Goal: Information Seeking & Learning: Find specific fact

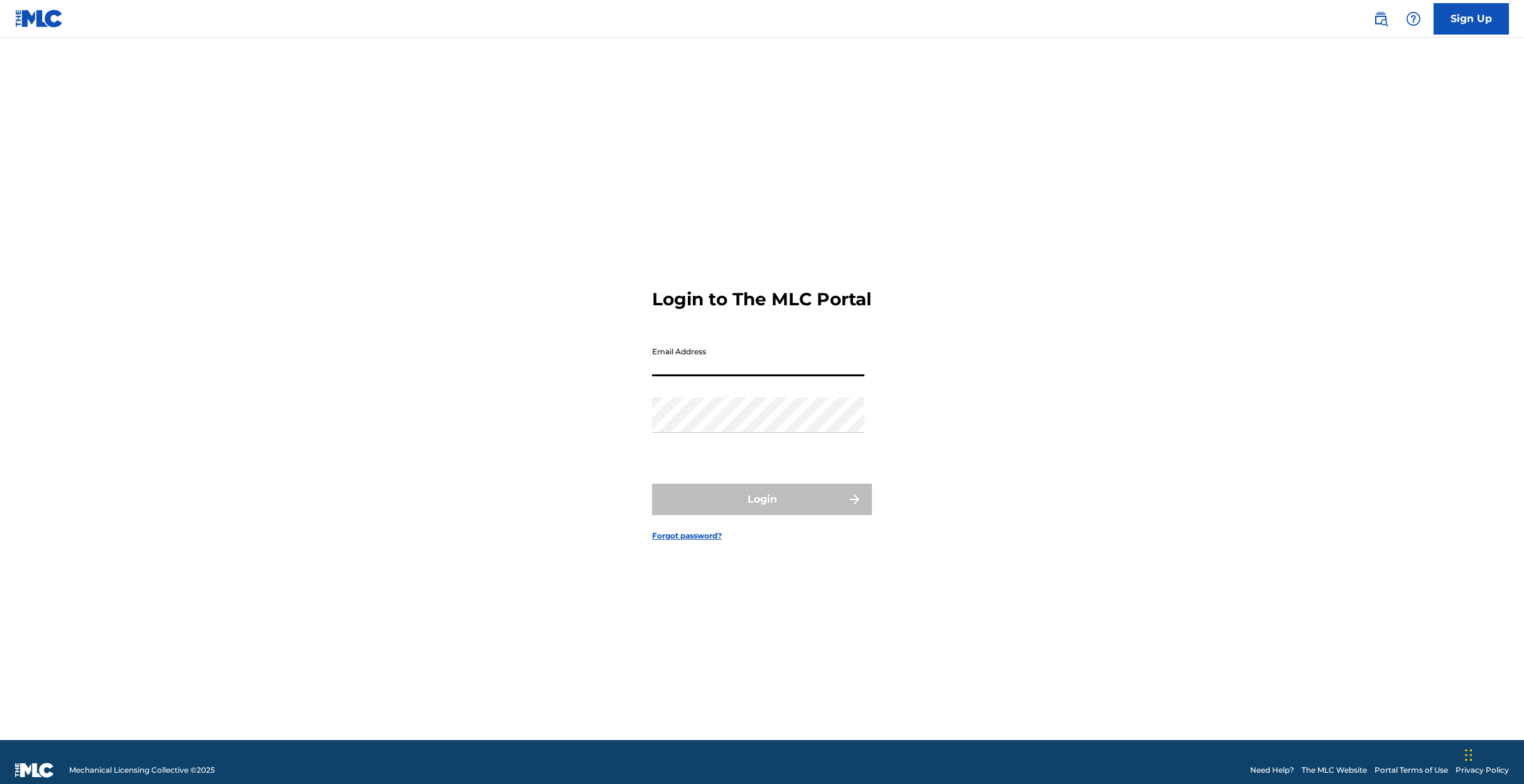
type input "[EMAIL_ADDRESS][DOMAIN_NAME]"
click at [747, 512] on button "Login" at bounding box center [762, 499] width 220 height 31
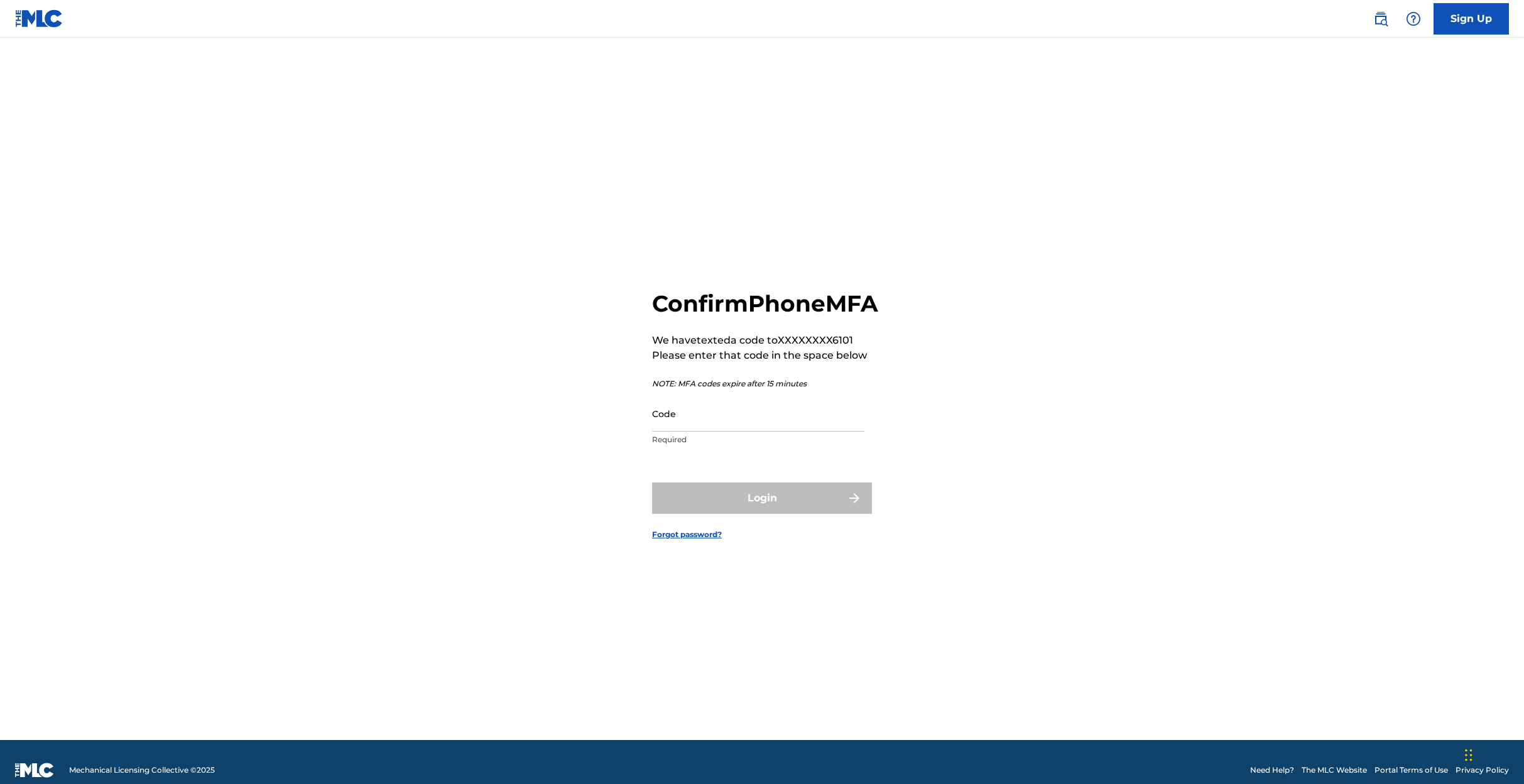
click at [706, 430] on input "Code" at bounding box center [758, 414] width 212 height 36
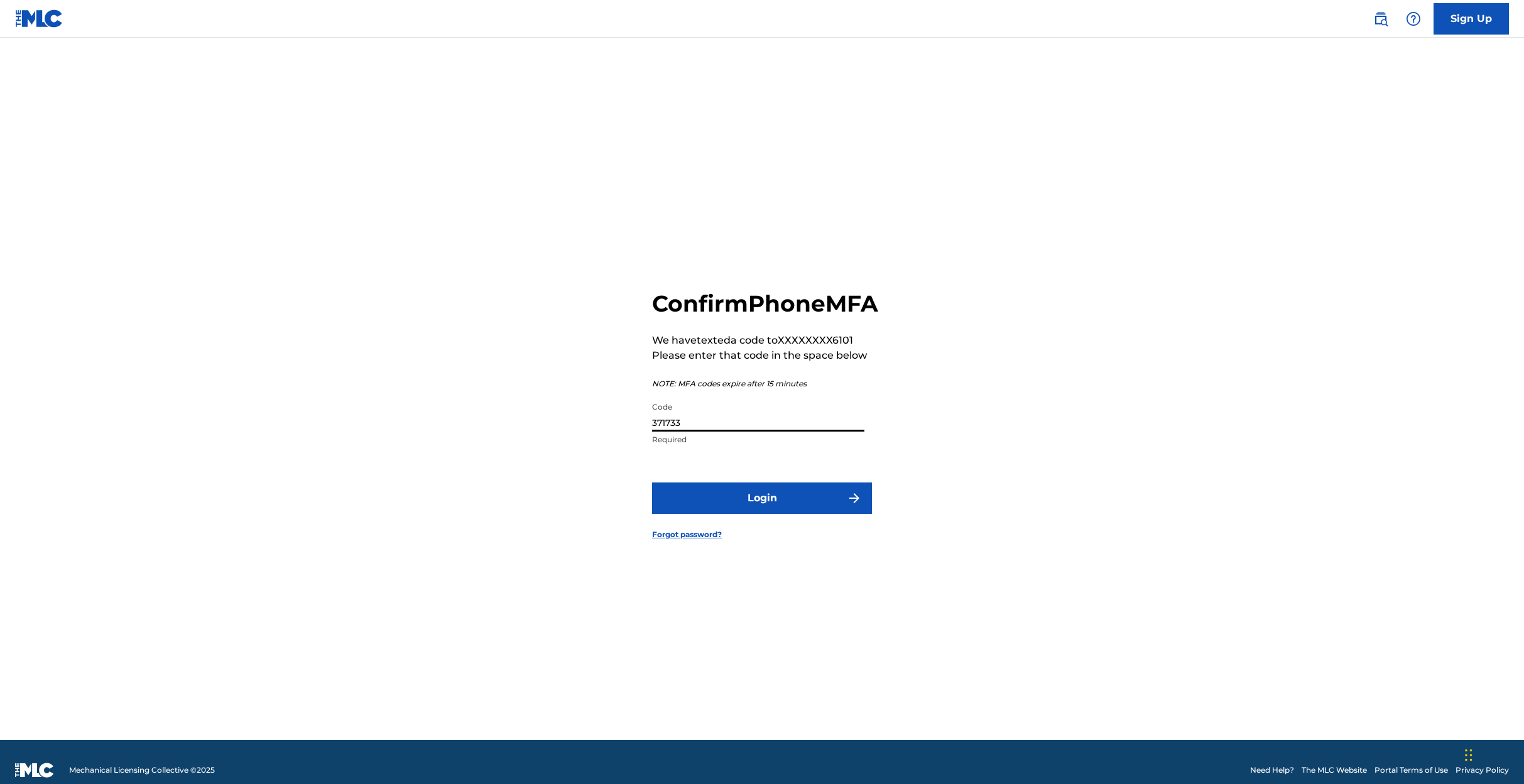
type input "371733"
click at [755, 508] on button "Login" at bounding box center [762, 498] width 220 height 31
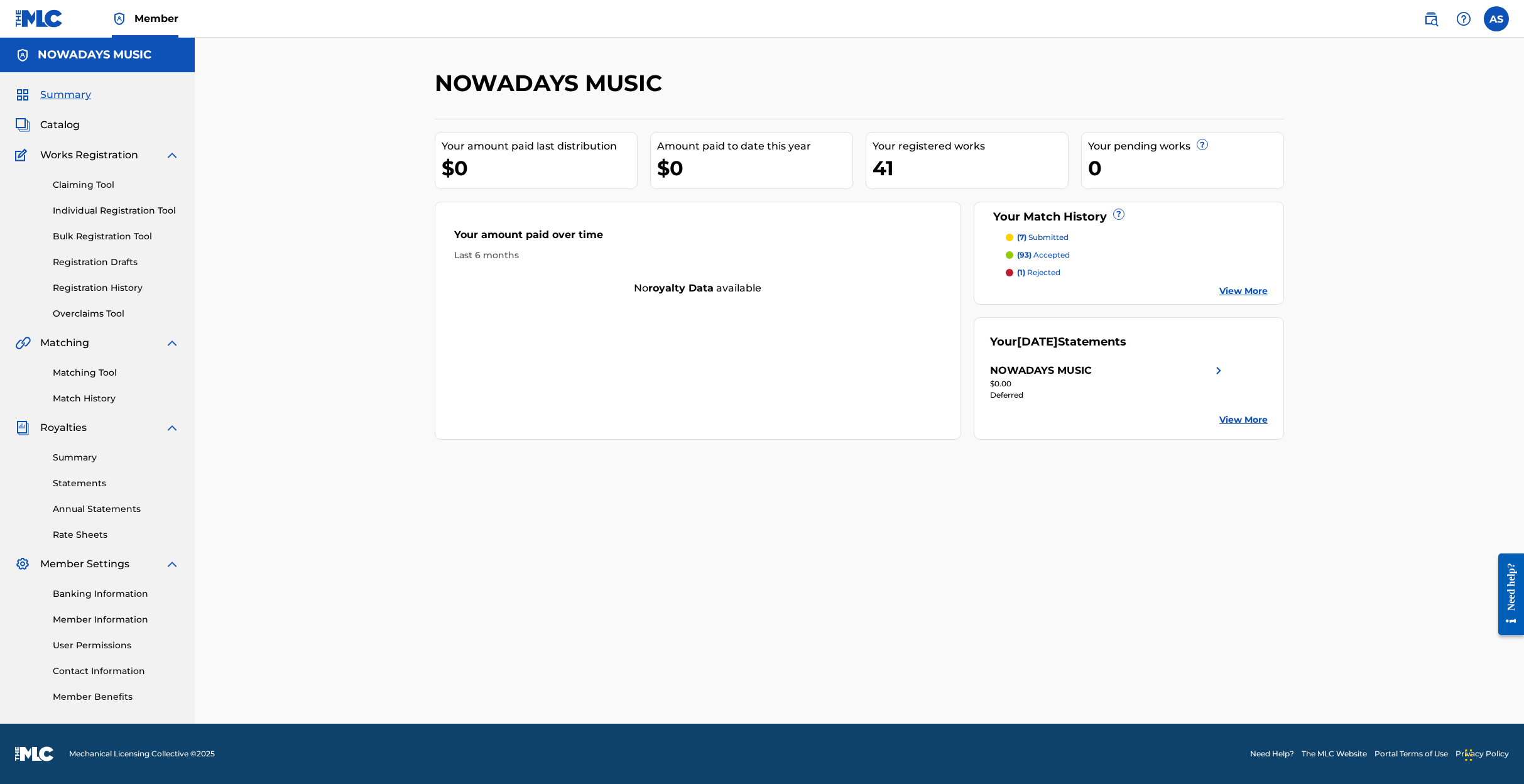
click at [91, 368] on link "Matching Tool" at bounding box center [116, 373] width 127 height 13
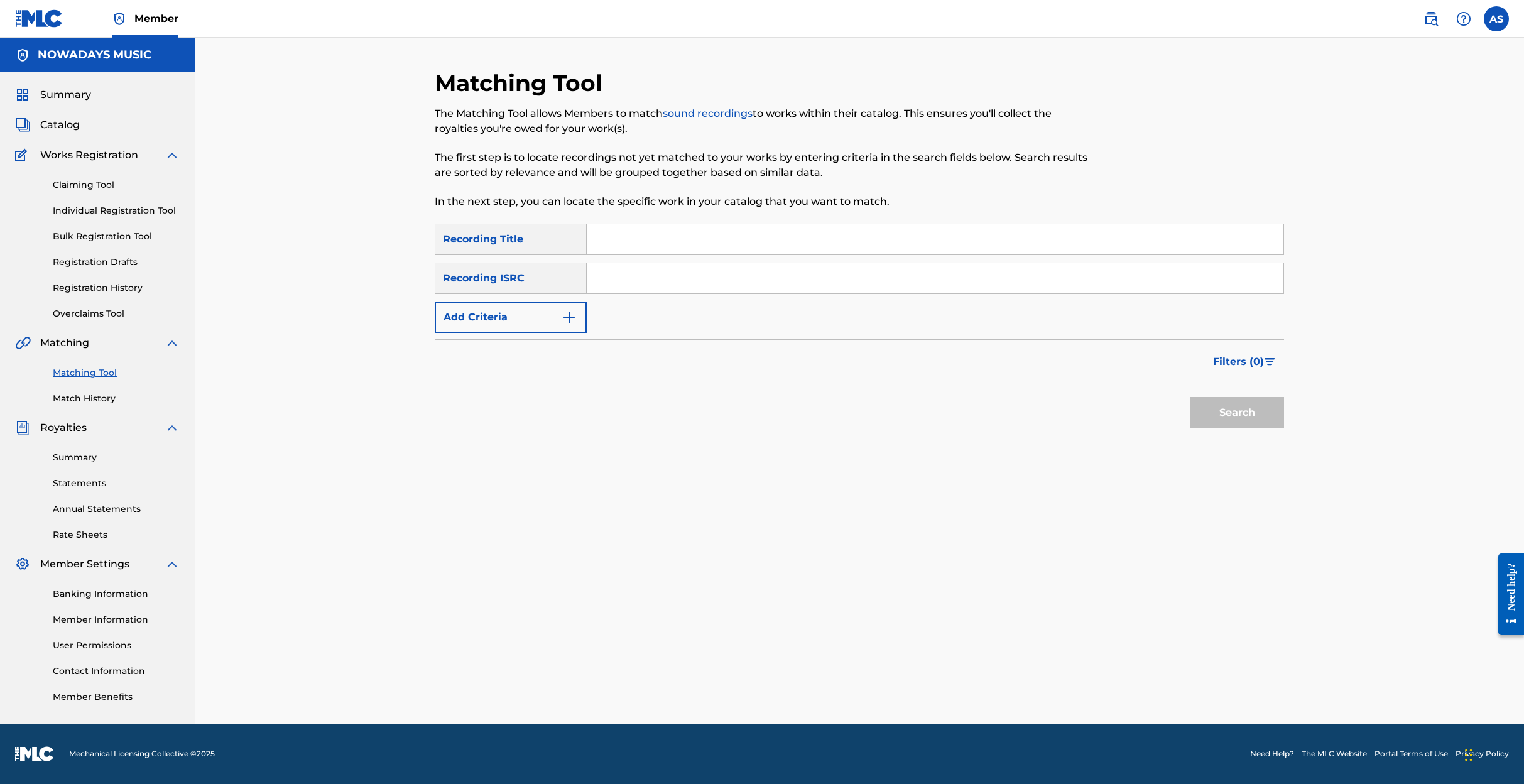
click at [607, 239] on input "Search Form" at bounding box center [935, 239] width 697 height 30
click at [569, 317] on img "Search Form" at bounding box center [569, 317] width 15 height 15
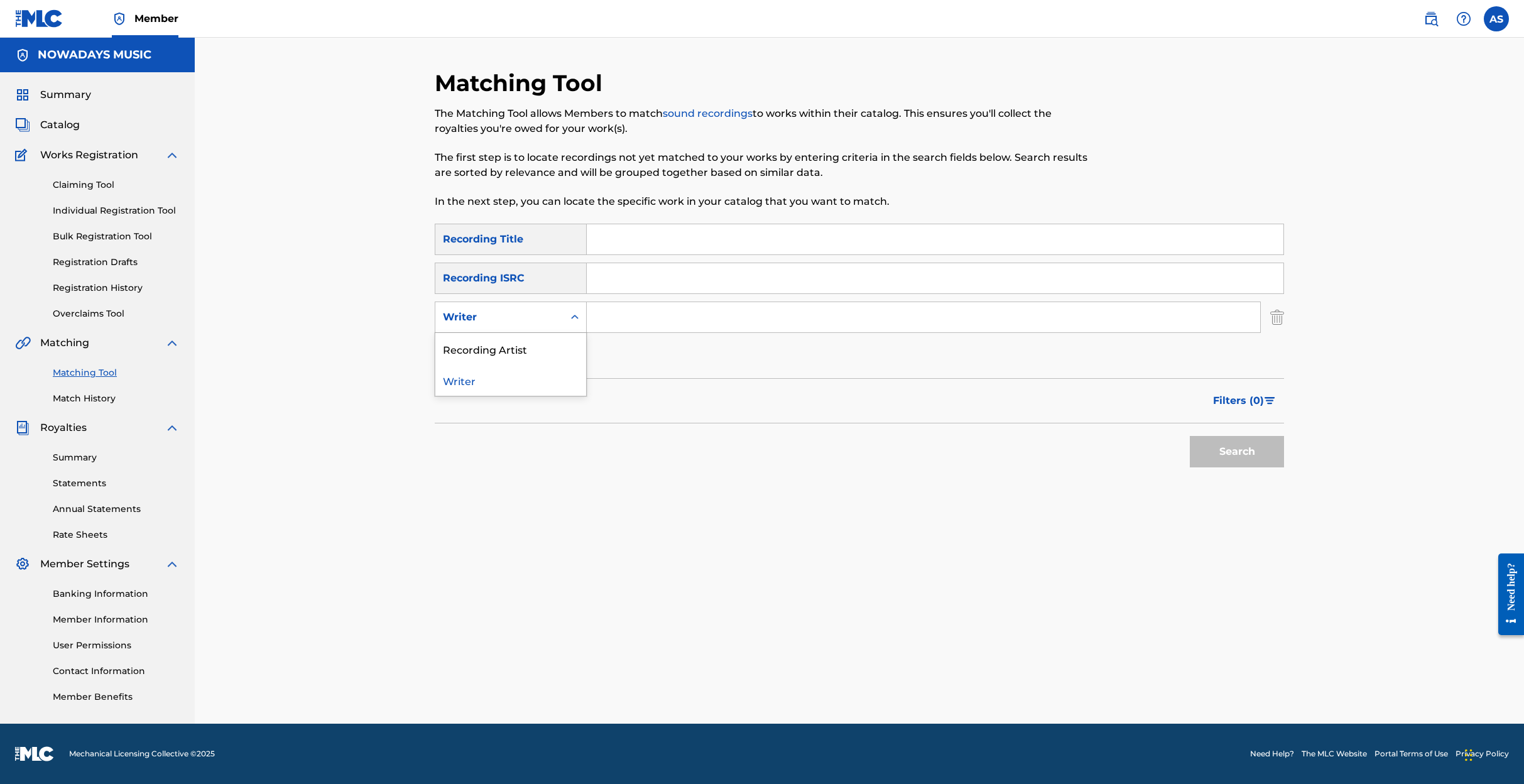
click at [575, 315] on icon "Search Form" at bounding box center [575, 317] width 13 height 13
click at [535, 349] on div "Recording Artist" at bounding box center [510, 348] width 151 height 31
click at [601, 321] on input "Search Form" at bounding box center [923, 317] width 674 height 30
type input "n"
type input "[PERSON_NAME]"
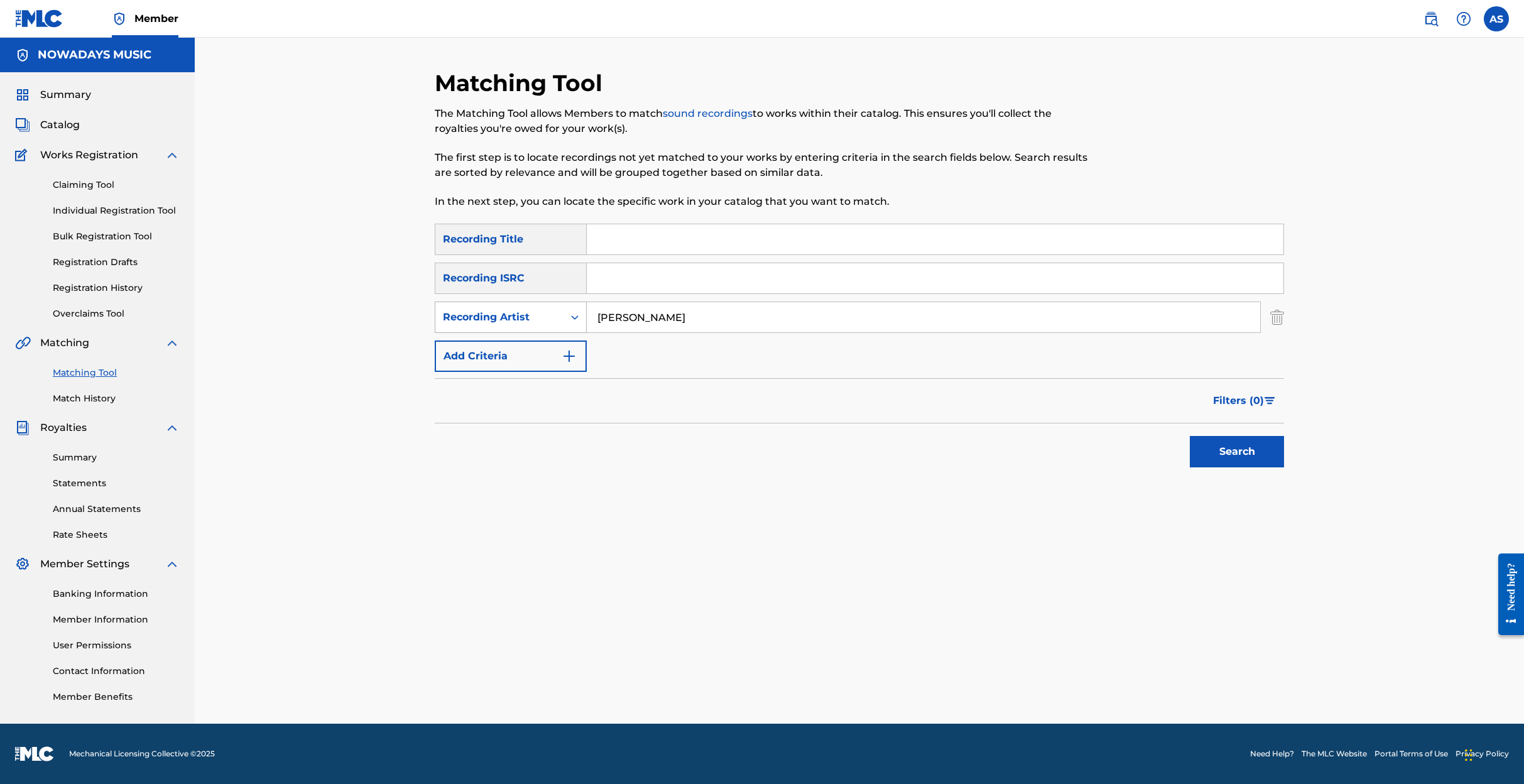
drag, startPoint x: 617, startPoint y: 318, endPoint x: 571, endPoint y: 319, distance: 46.0
click at [571, 319] on div "SearchWithCriteria2eb82808-f5f1-4459-b8bb-55ac0c46d158 Recording Artist [PERSON…" at bounding box center [859, 317] width 850 height 31
click at [610, 244] on input "Search Form" at bounding box center [935, 239] width 697 height 30
click at [1240, 455] on button "Search" at bounding box center [1237, 451] width 94 height 31
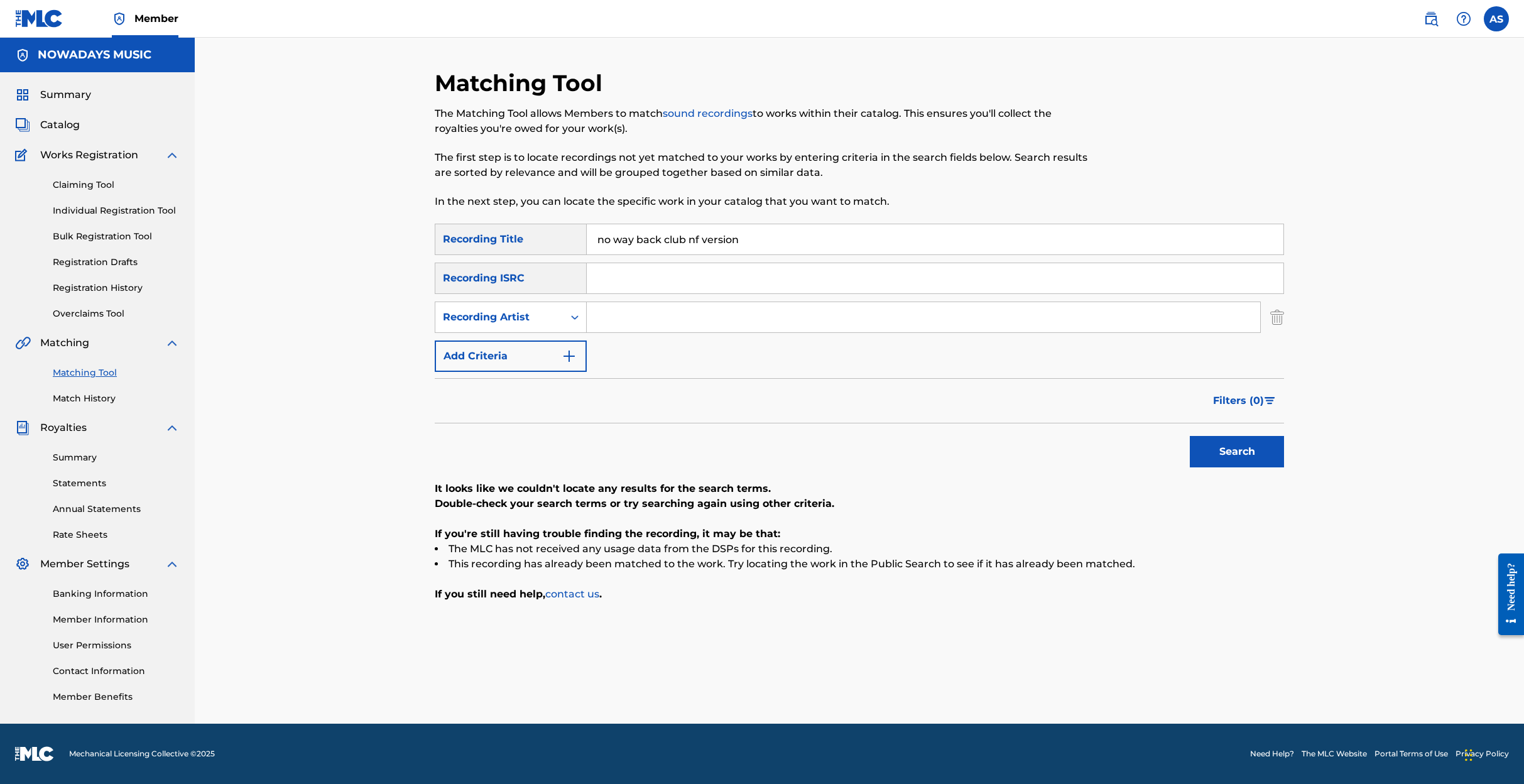
click at [1232, 453] on button "Search" at bounding box center [1237, 451] width 94 height 31
click at [732, 238] on input "no way back club nf version" at bounding box center [935, 239] width 697 height 30
drag, startPoint x: 732, startPoint y: 238, endPoint x: 672, endPoint y: 240, distance: 60.0
click at [672, 240] on input "no way back club nf version" at bounding box center [935, 239] width 697 height 30
type input "no way back"
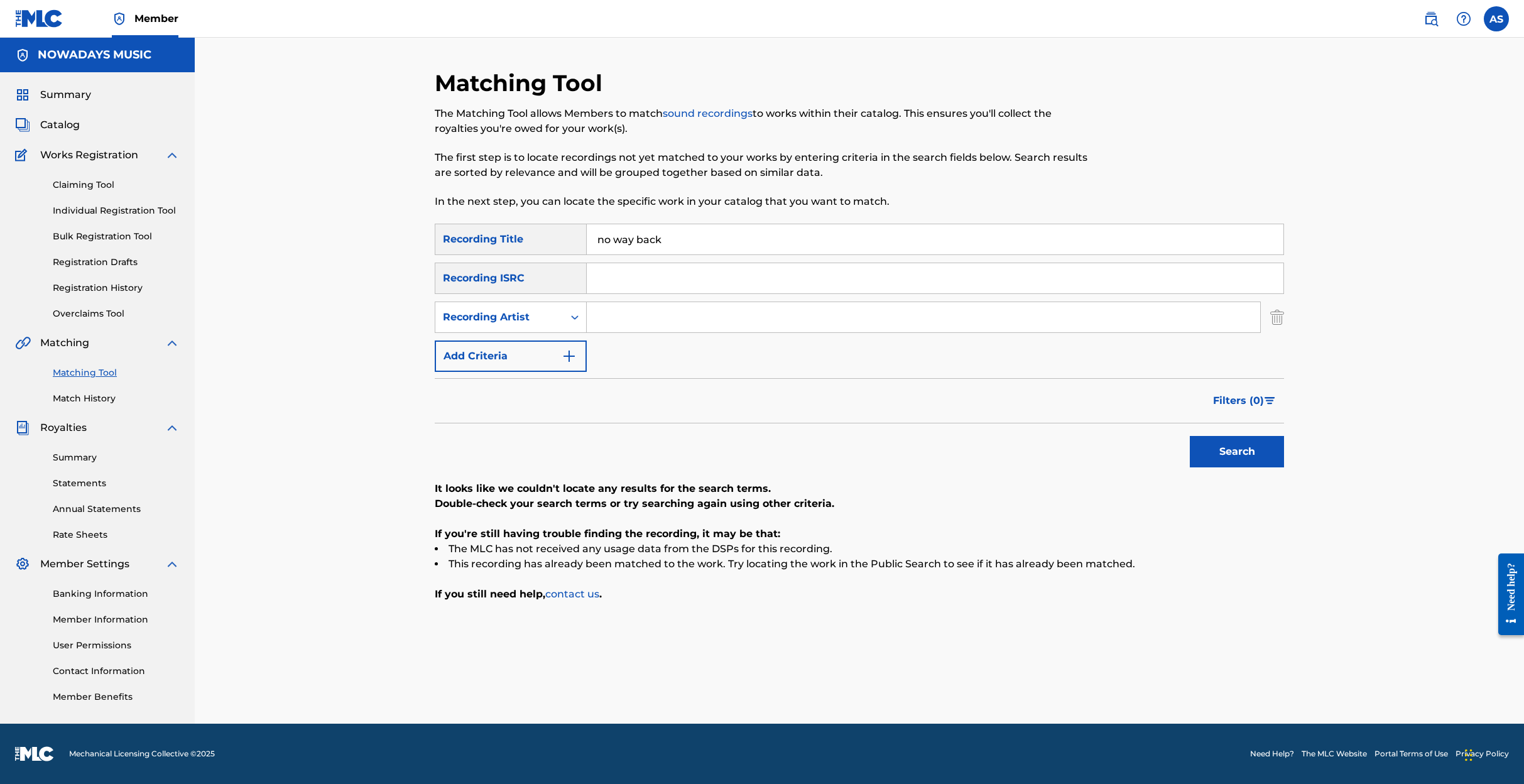
click at [1243, 456] on button "Search" at bounding box center [1237, 451] width 94 height 31
click at [1243, 454] on button "Search" at bounding box center [1237, 451] width 94 height 31
click at [1429, 19] on img at bounding box center [1431, 19] width 15 height 15
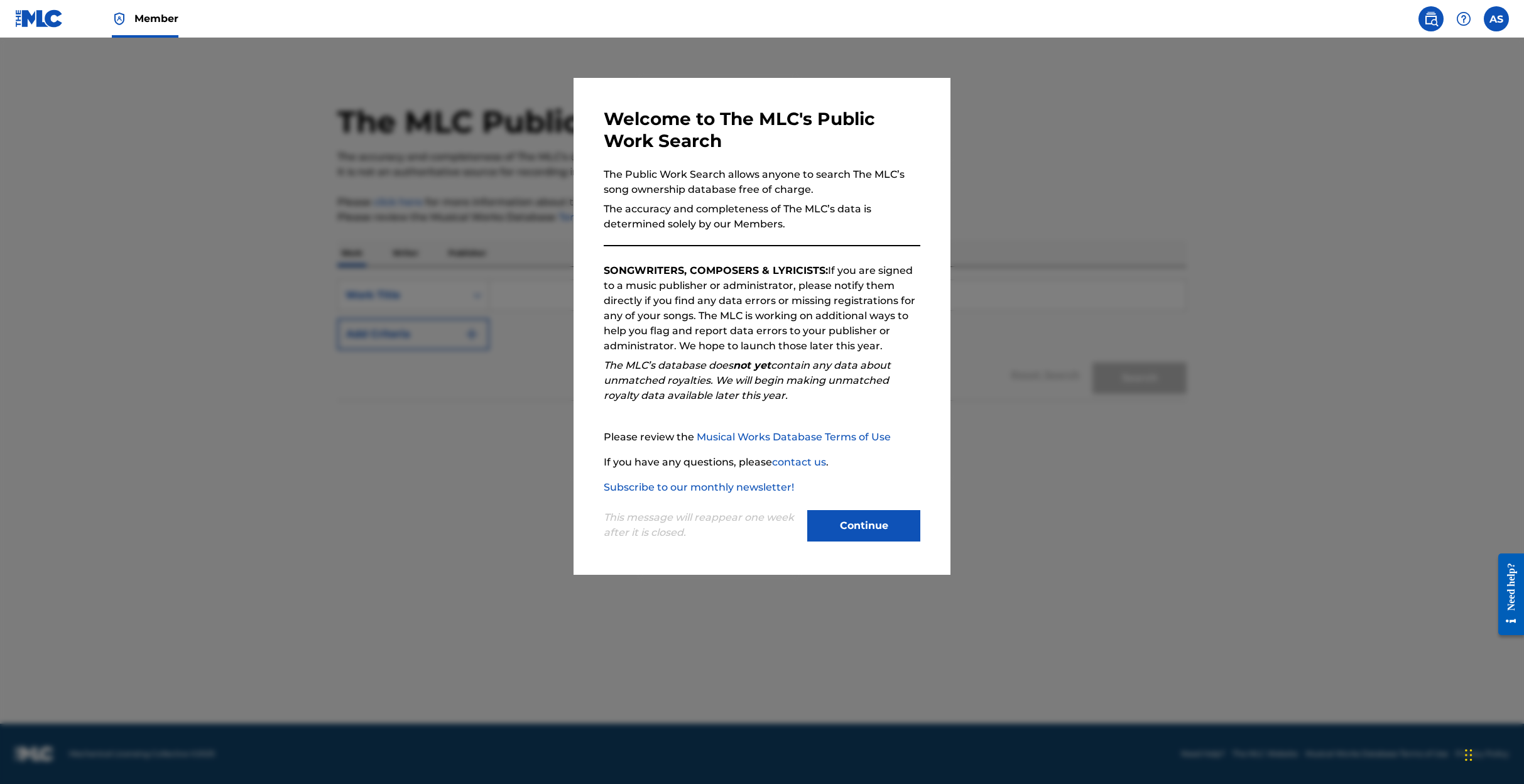
click at [859, 518] on button "Continue" at bounding box center [864, 526] width 113 height 31
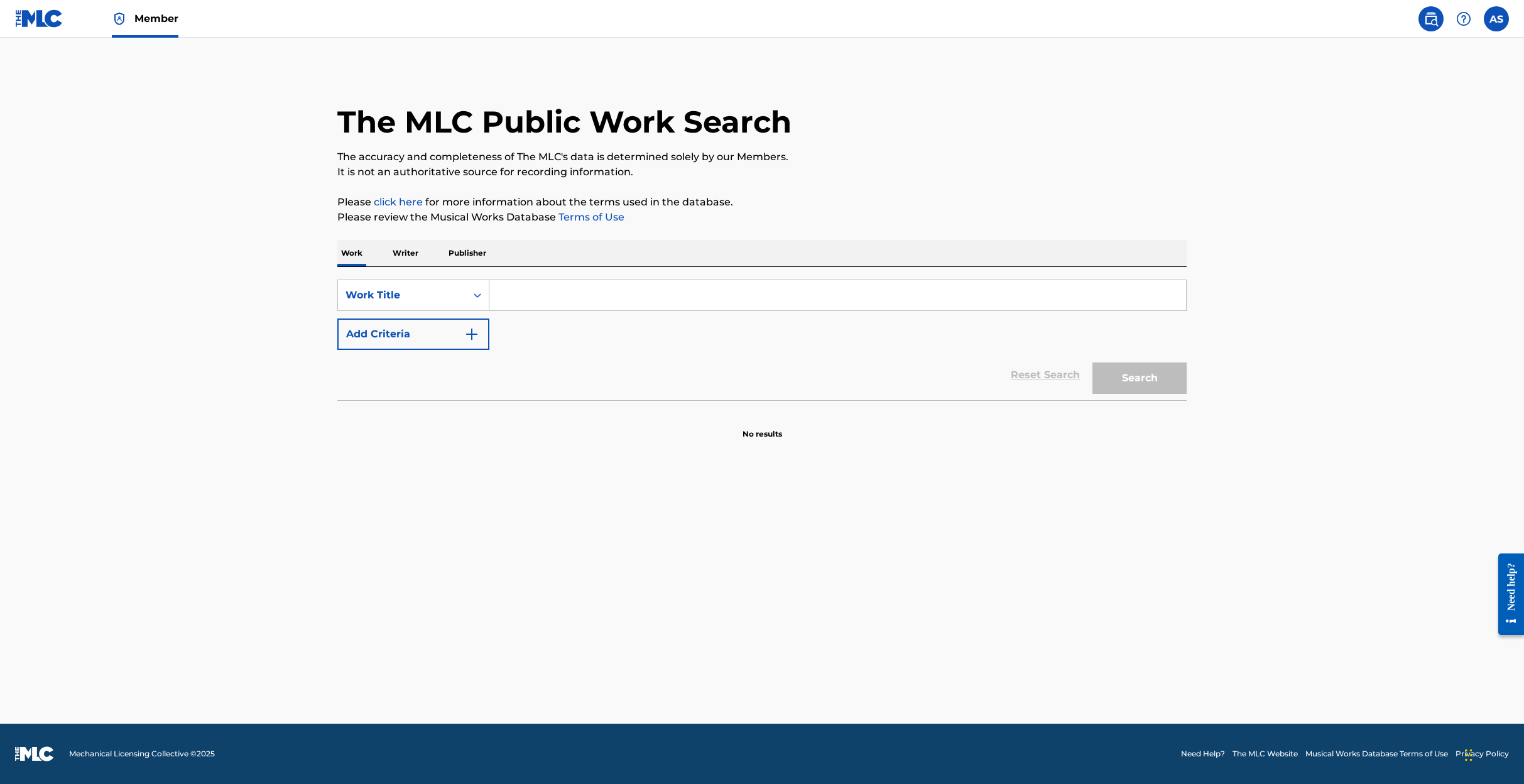
click at [516, 303] on input "Search Form" at bounding box center [838, 295] width 697 height 30
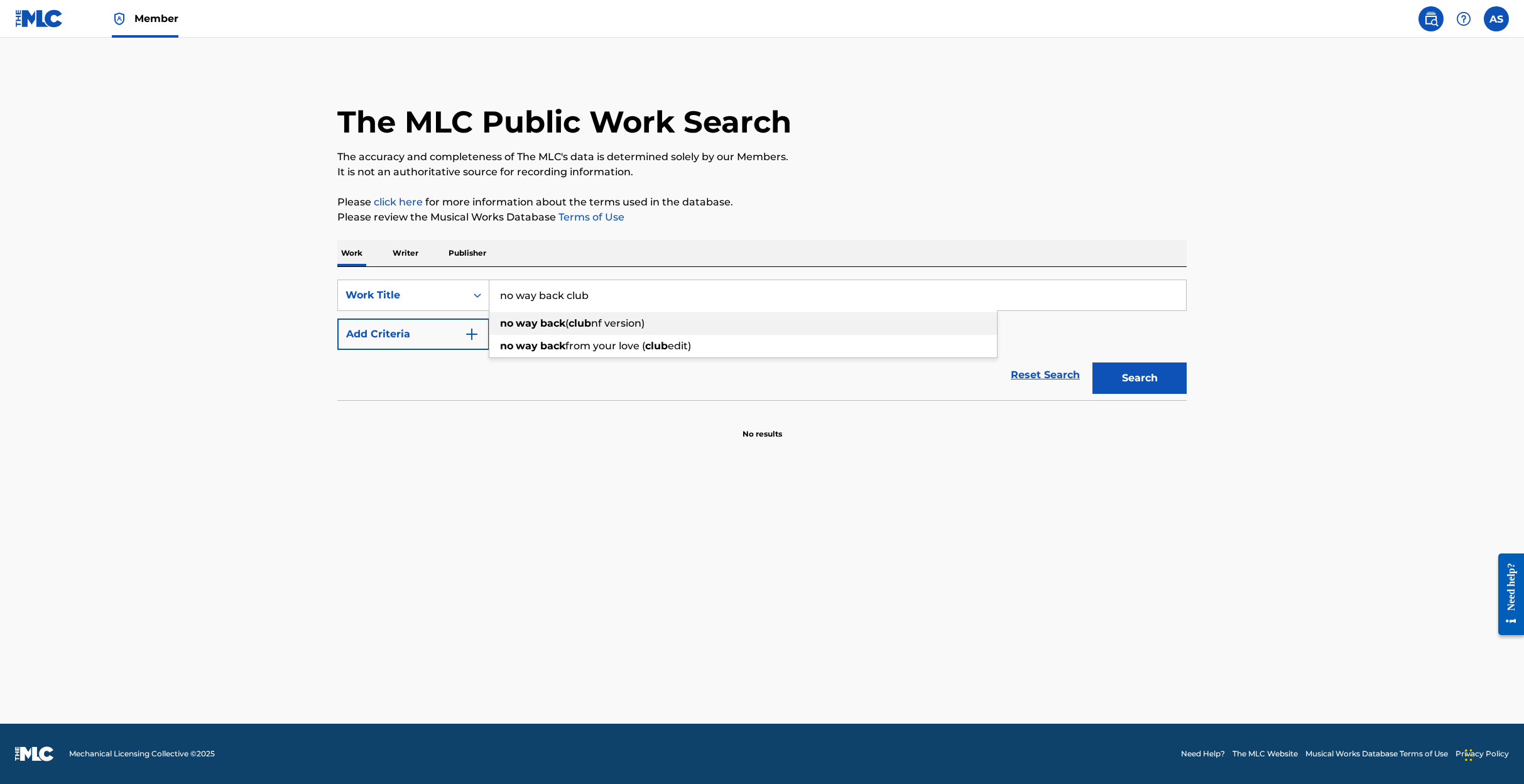
click at [530, 323] on strong "way" at bounding box center [527, 323] width 22 height 12
type input "no way back (club nf version)"
click at [1124, 382] on button "Search" at bounding box center [1139, 378] width 94 height 31
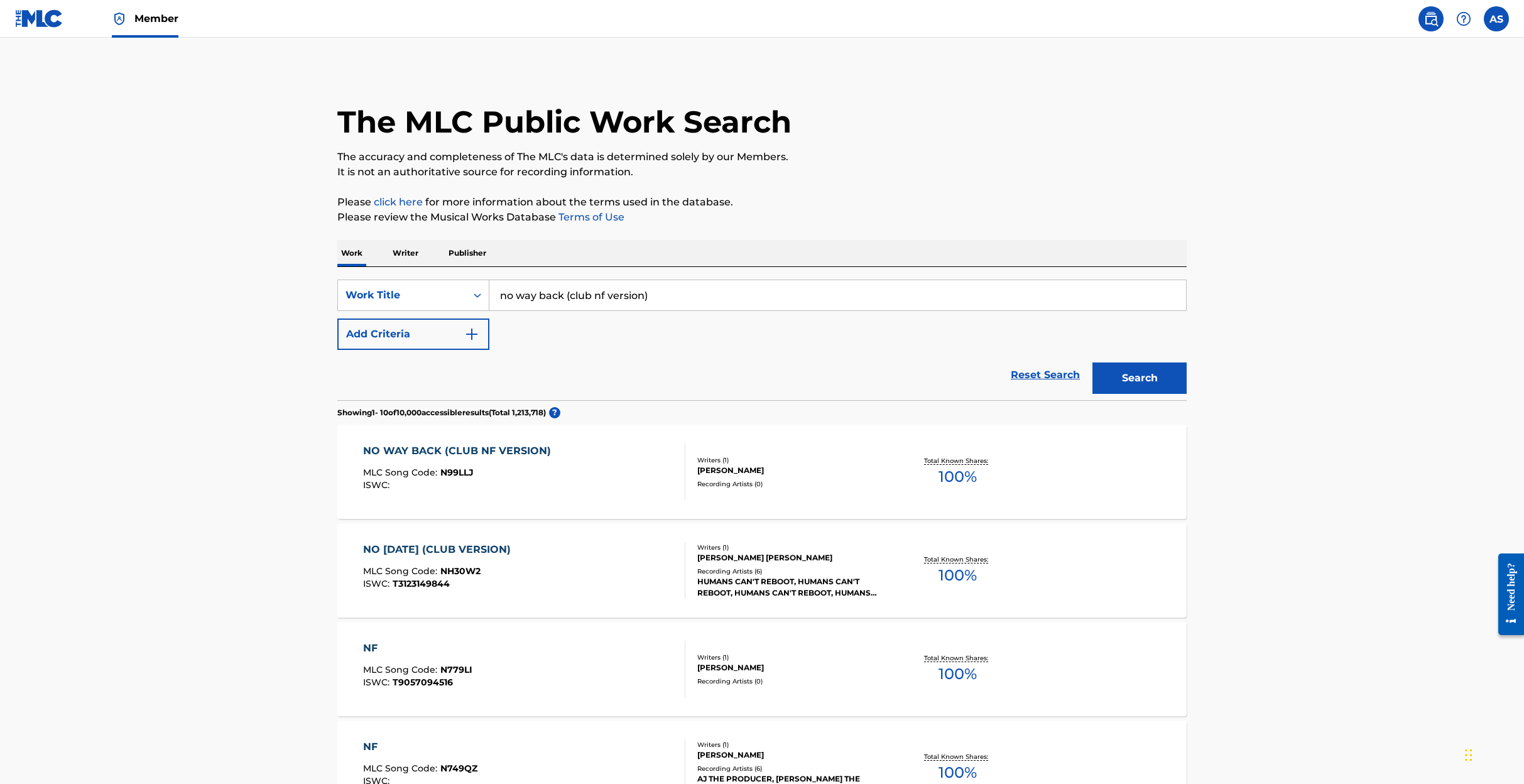
click at [523, 451] on div "NO WAY BACK (CLUB NF VERSION)" at bounding box center [460, 451] width 194 height 15
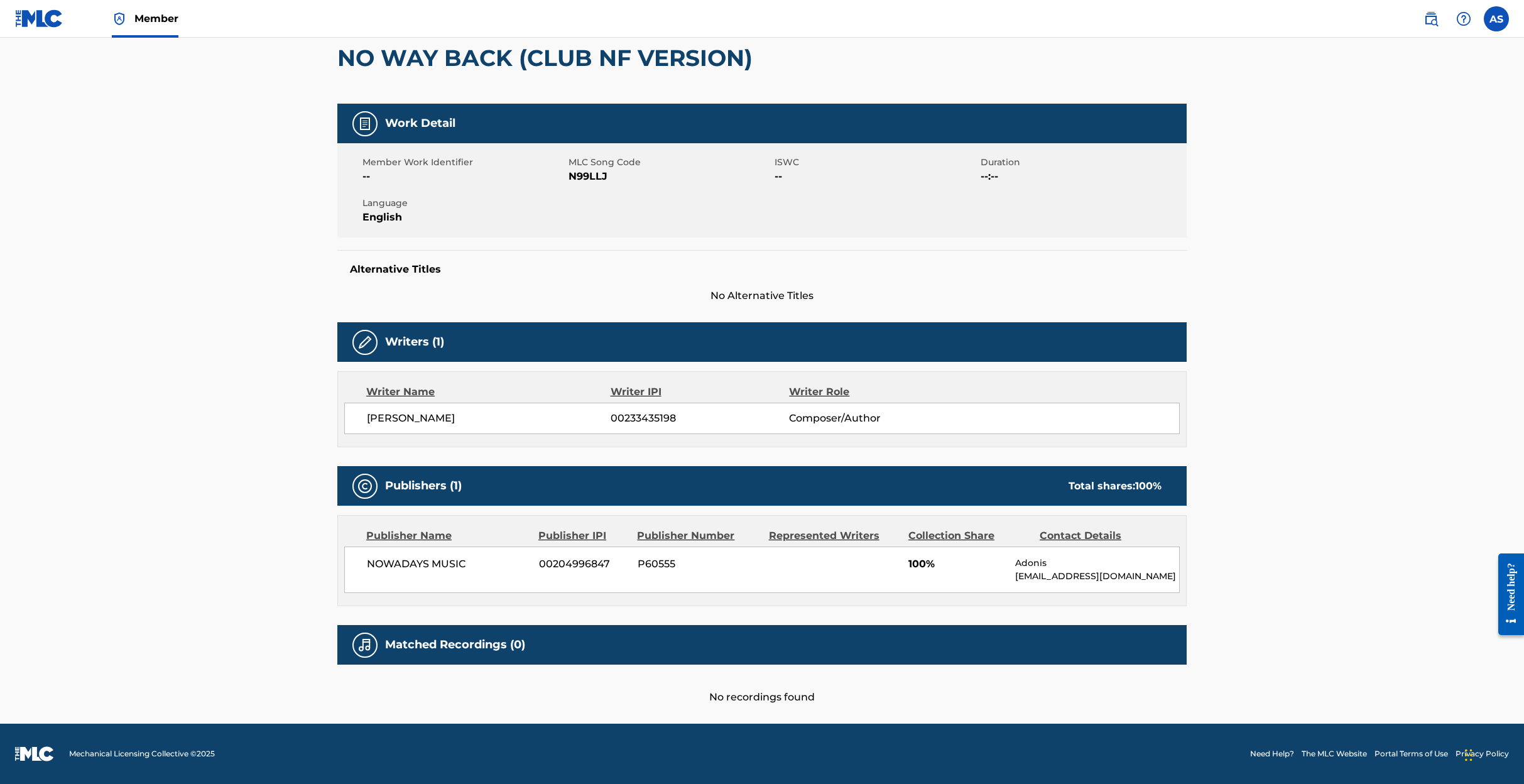
scroll to position [133, 0]
click at [365, 646] on img at bounding box center [365, 645] width 15 height 15
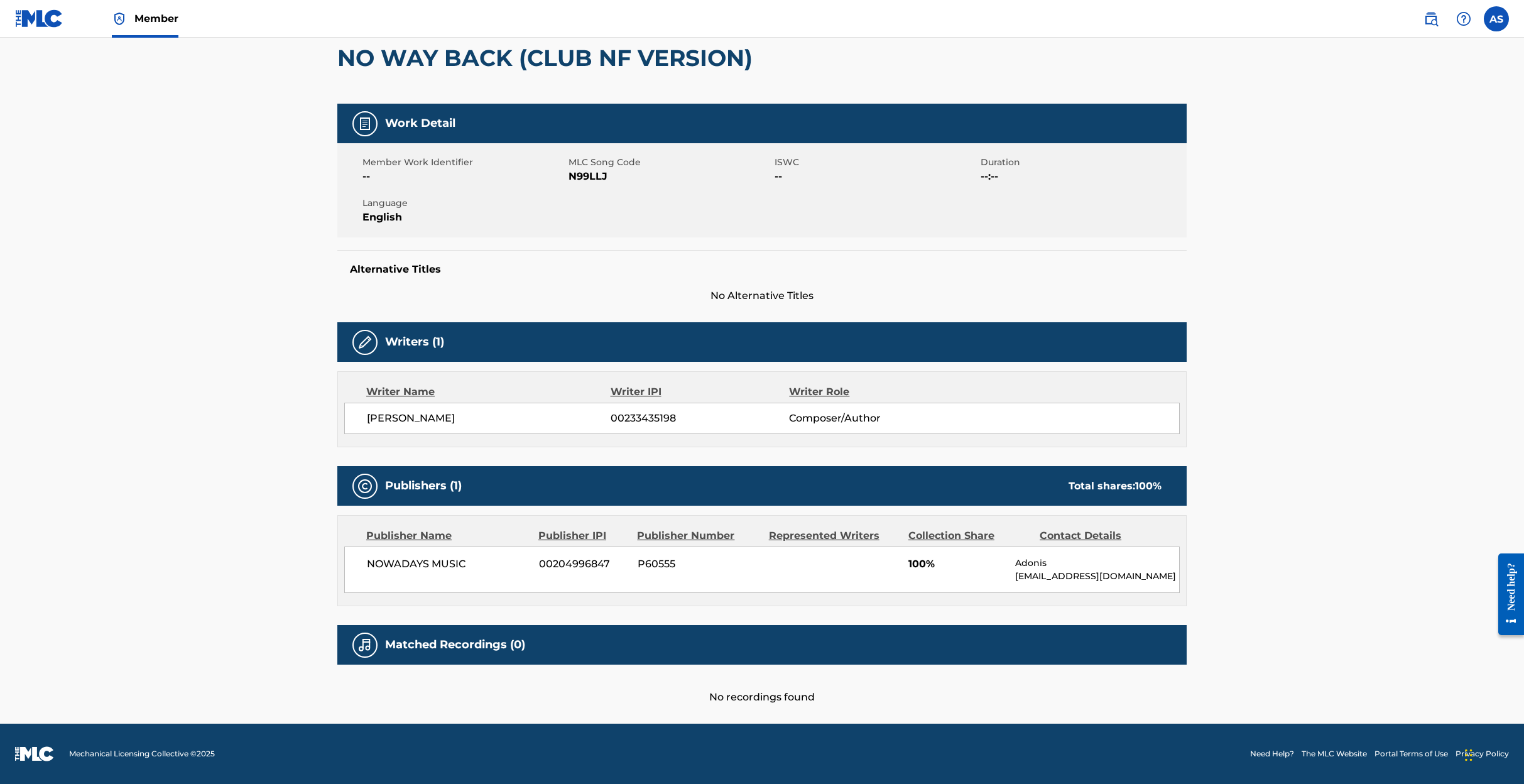
click at [365, 646] on img at bounding box center [365, 645] width 15 height 15
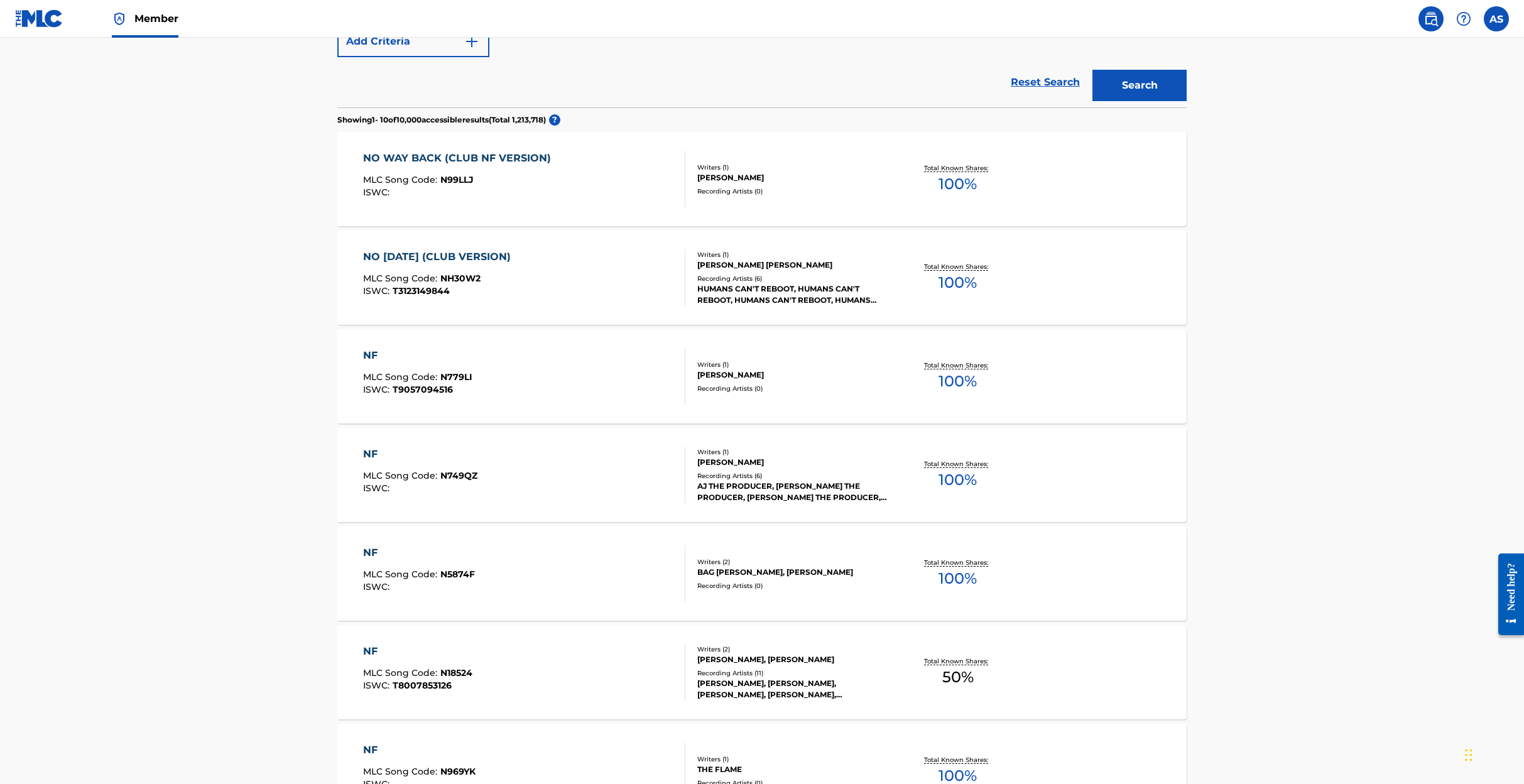
scroll to position [289, 0]
